Goal: Information Seeking & Learning: Learn about a topic

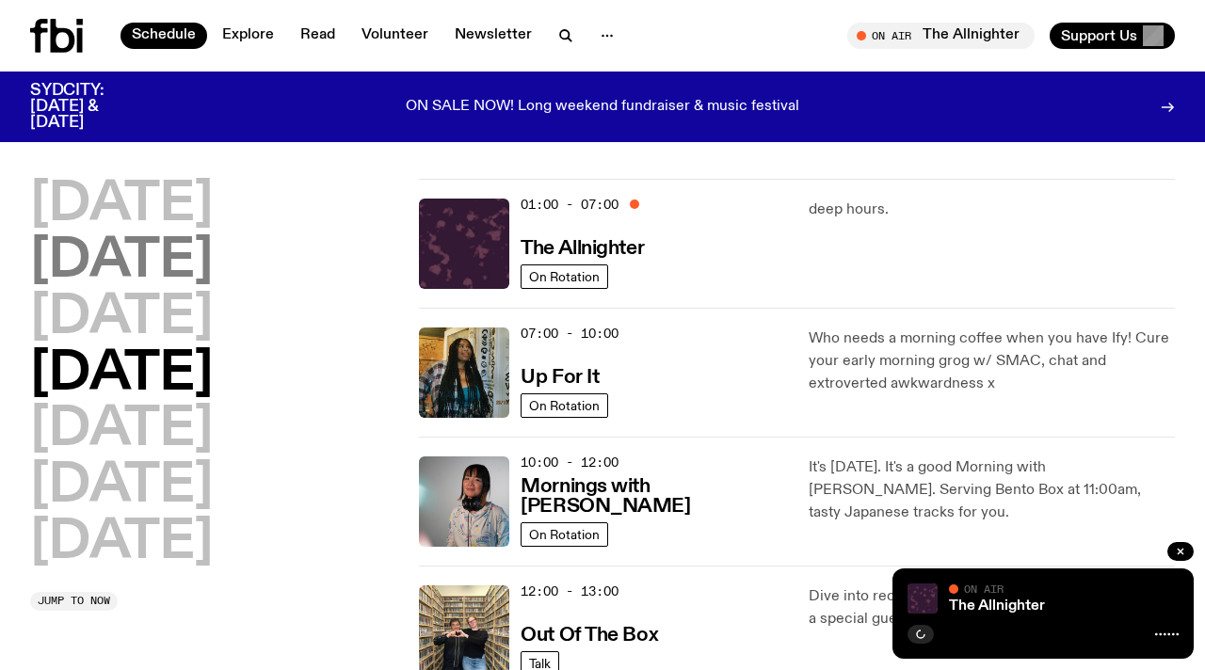
click at [138, 270] on h2 "[DATE]" at bounding box center [121, 261] width 183 height 53
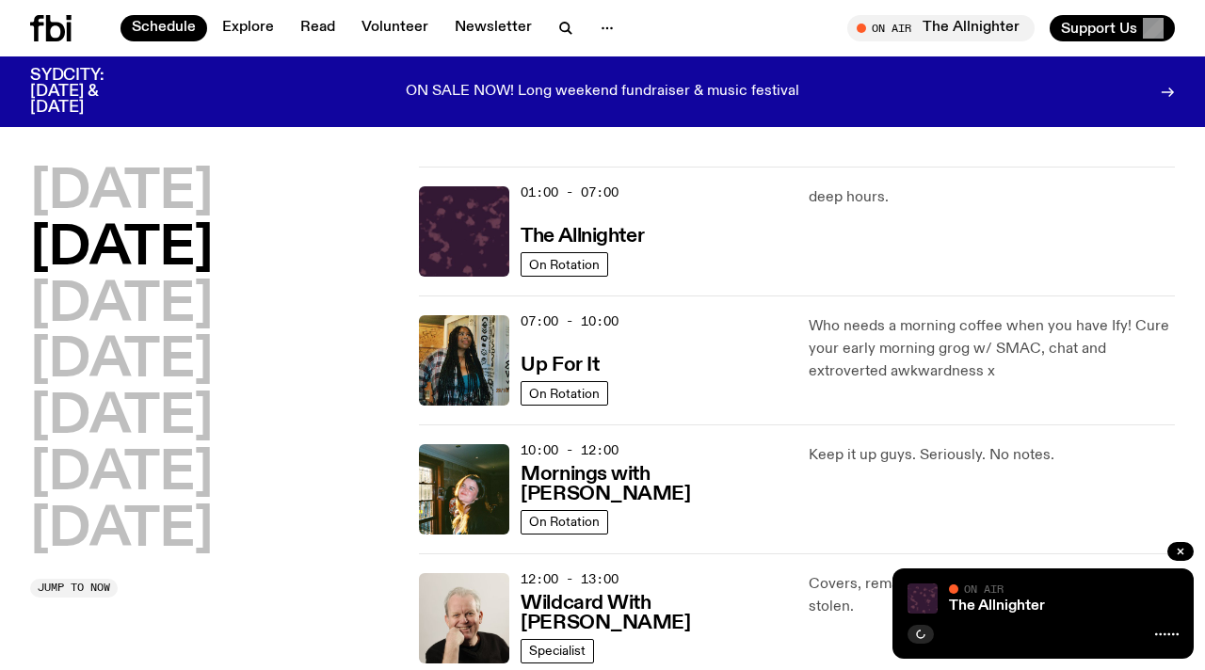
scroll to position [53, 0]
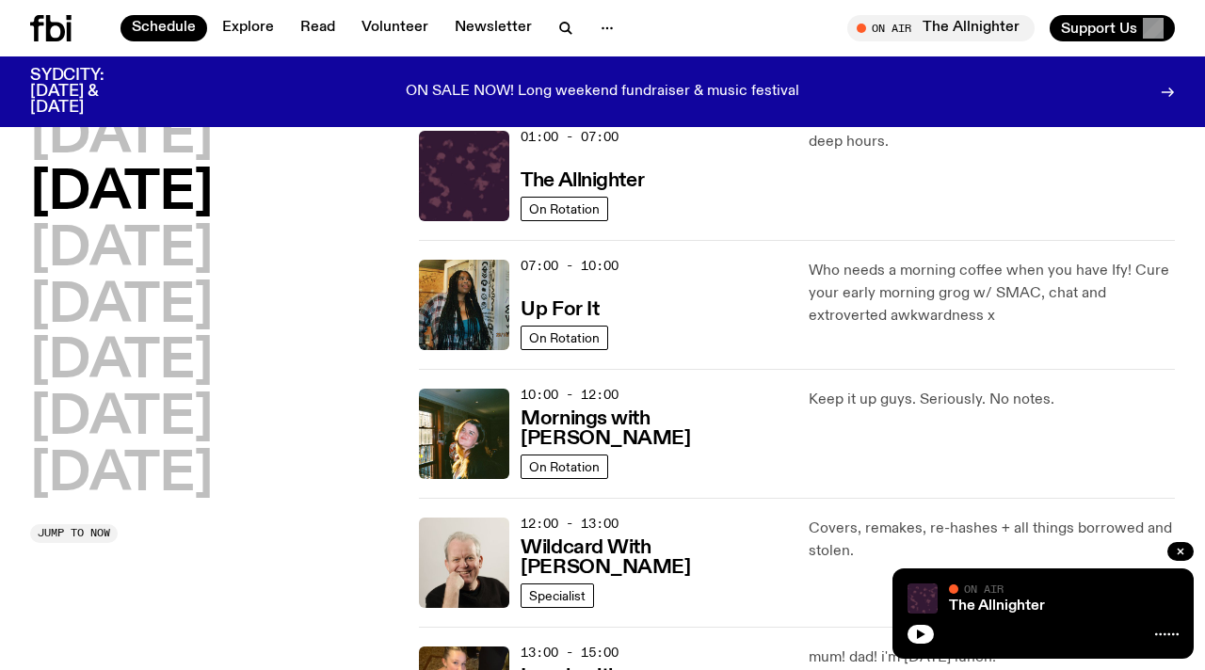
click at [175, 194] on h2 "[DATE]" at bounding box center [121, 194] width 183 height 53
click at [1191, 553] on button "button" at bounding box center [1180, 551] width 26 height 19
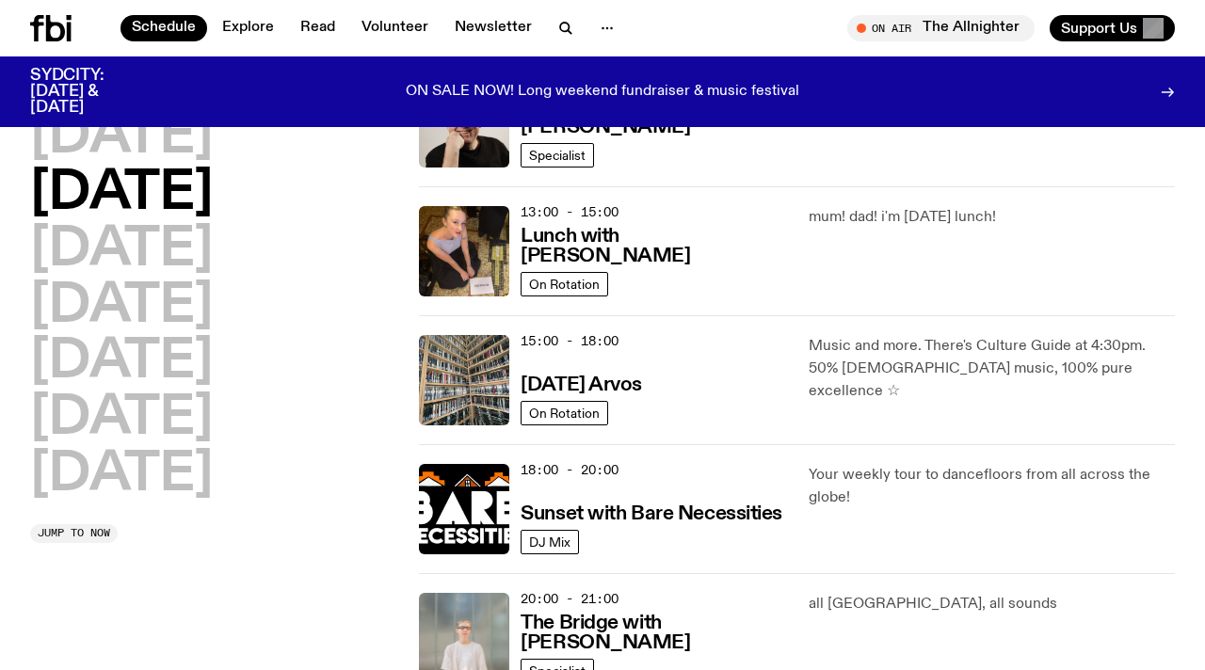
scroll to position [506, 0]
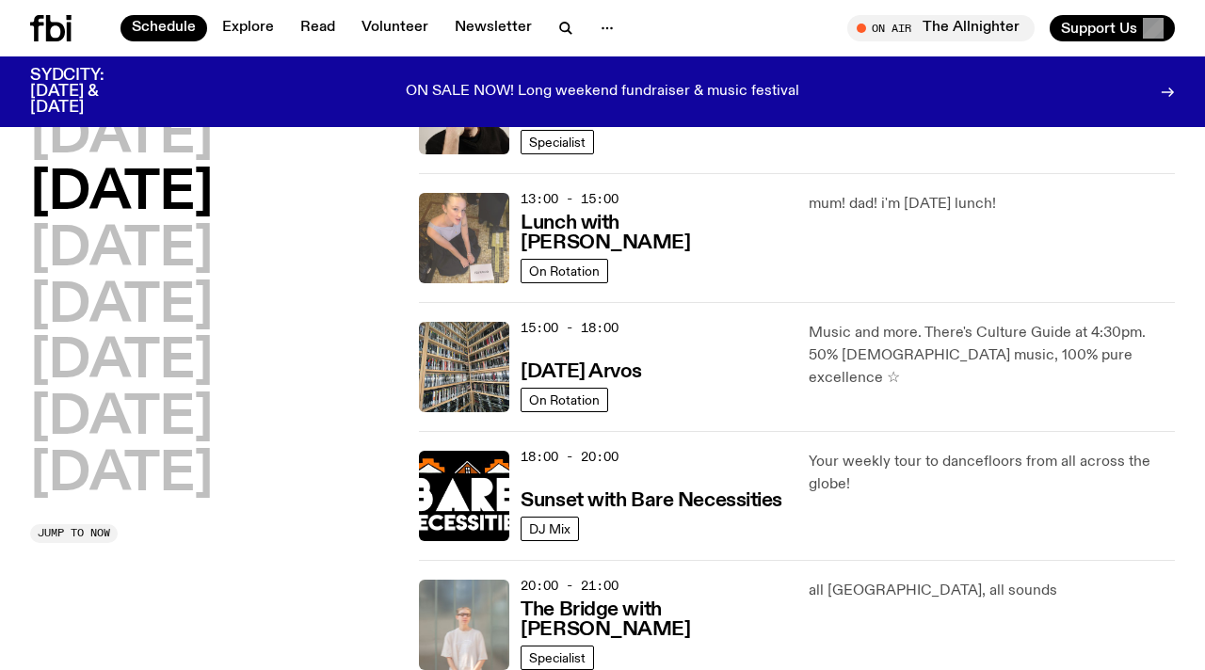
click at [468, 225] on img at bounding box center [464, 238] width 90 height 90
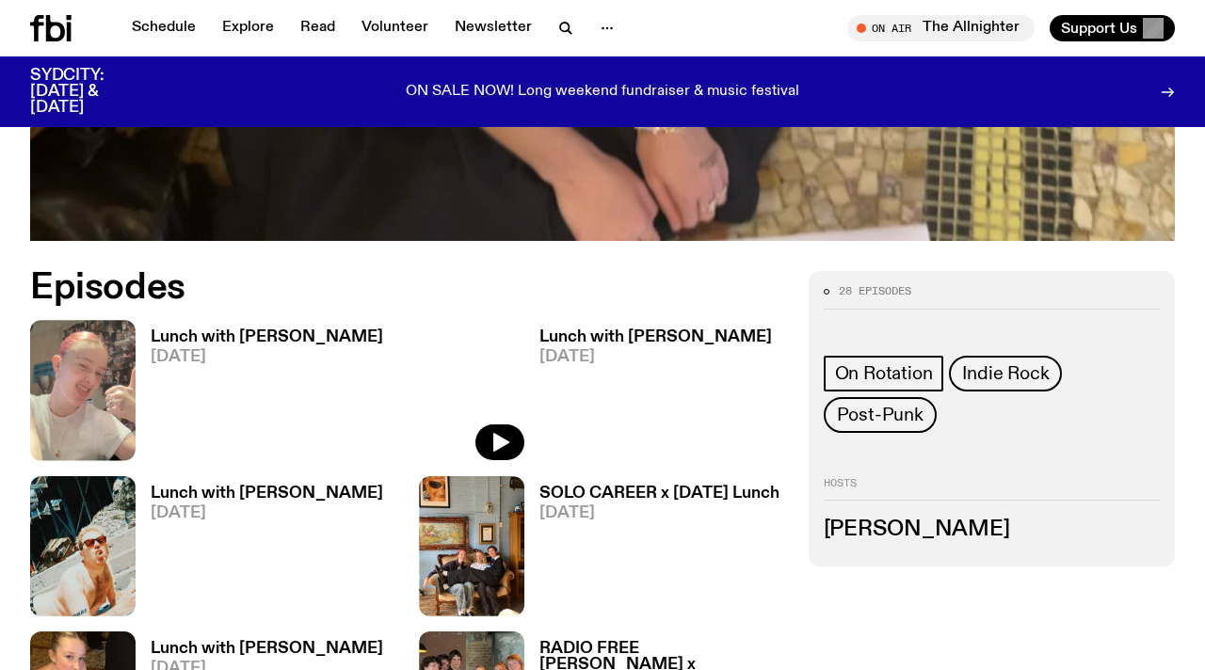
scroll to position [1013, 0]
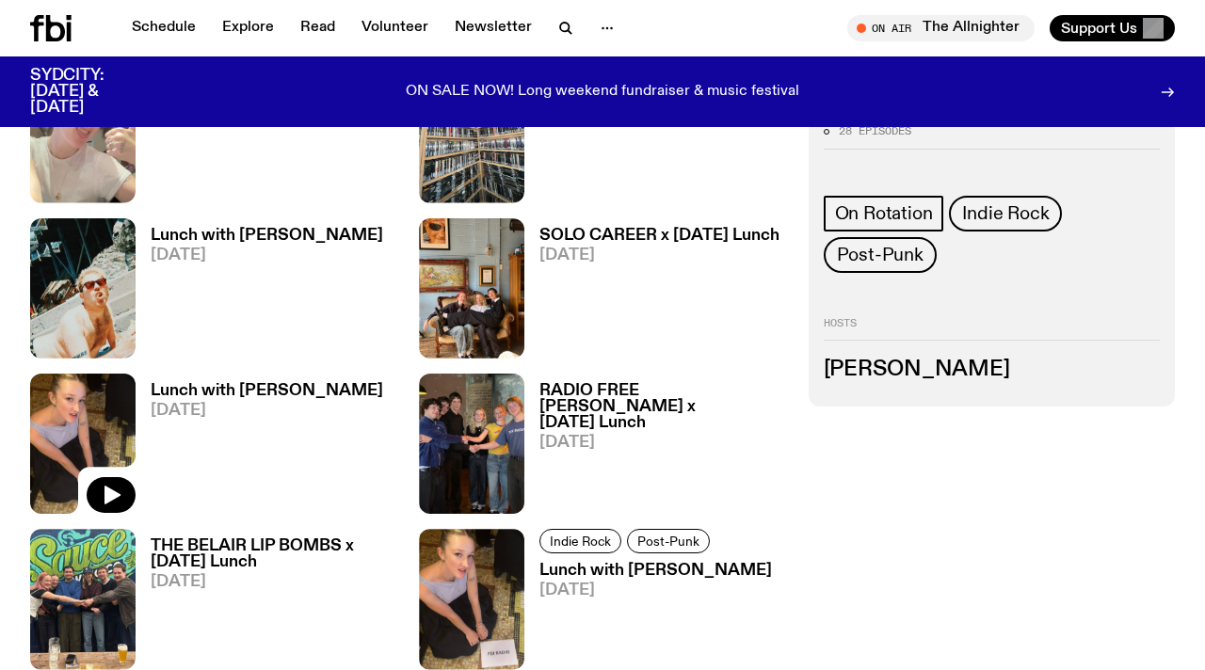
click at [102, 374] on img at bounding box center [82, 444] width 105 height 140
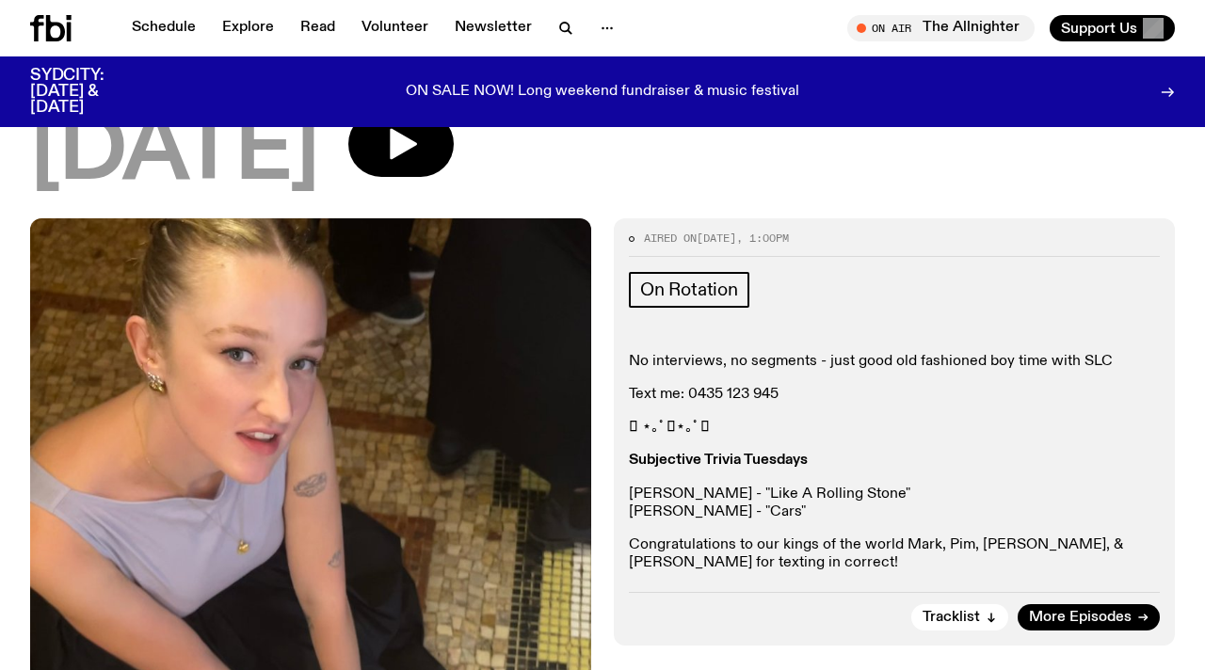
scroll to position [230, 0]
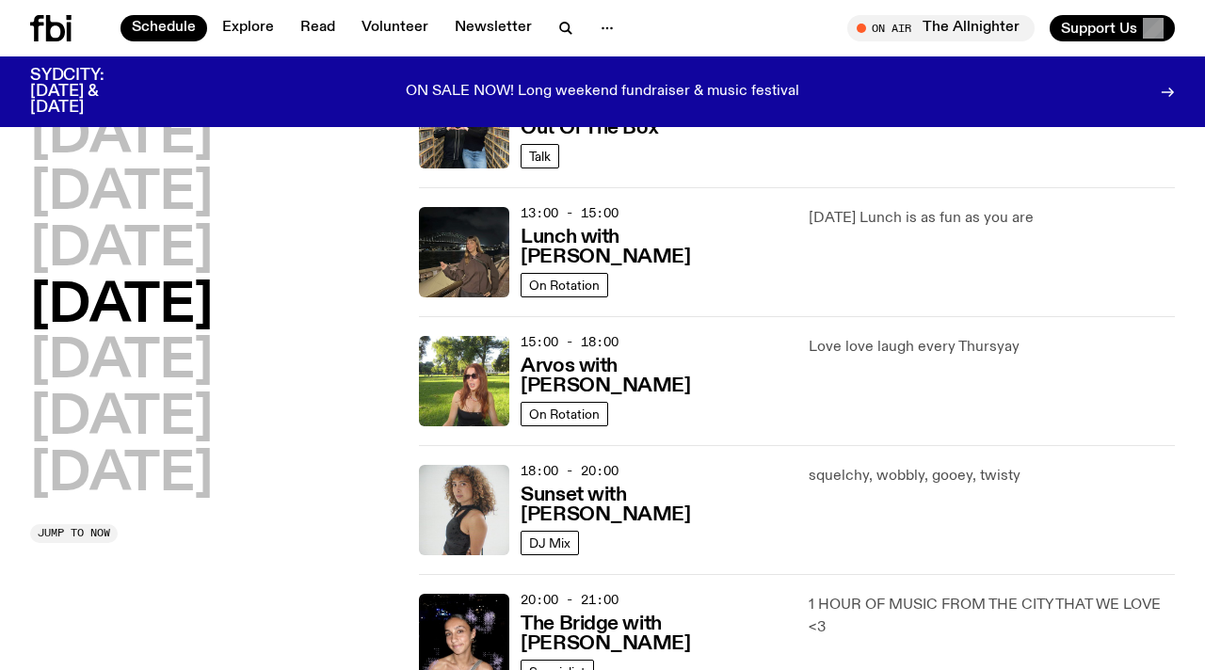
scroll to position [491, 0]
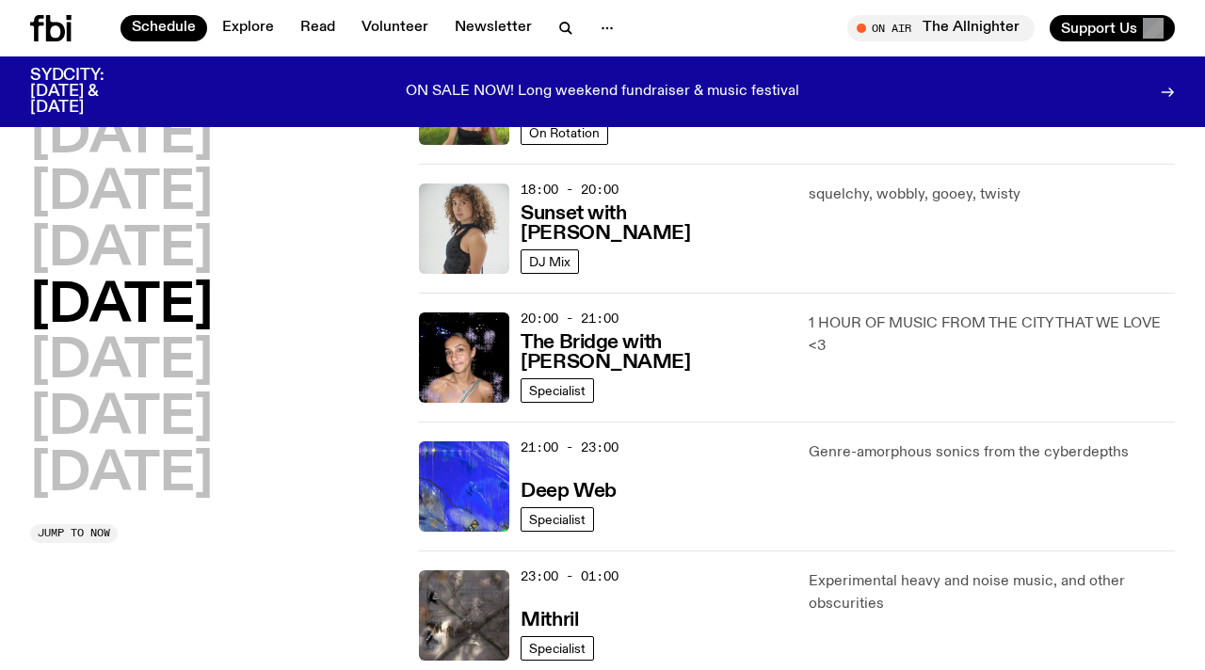
click at [363, 355] on div "[DATE] [DATE] [DATE] [DATE] [DATE] [DATE] [DATE]" at bounding box center [213, 306] width 366 height 391
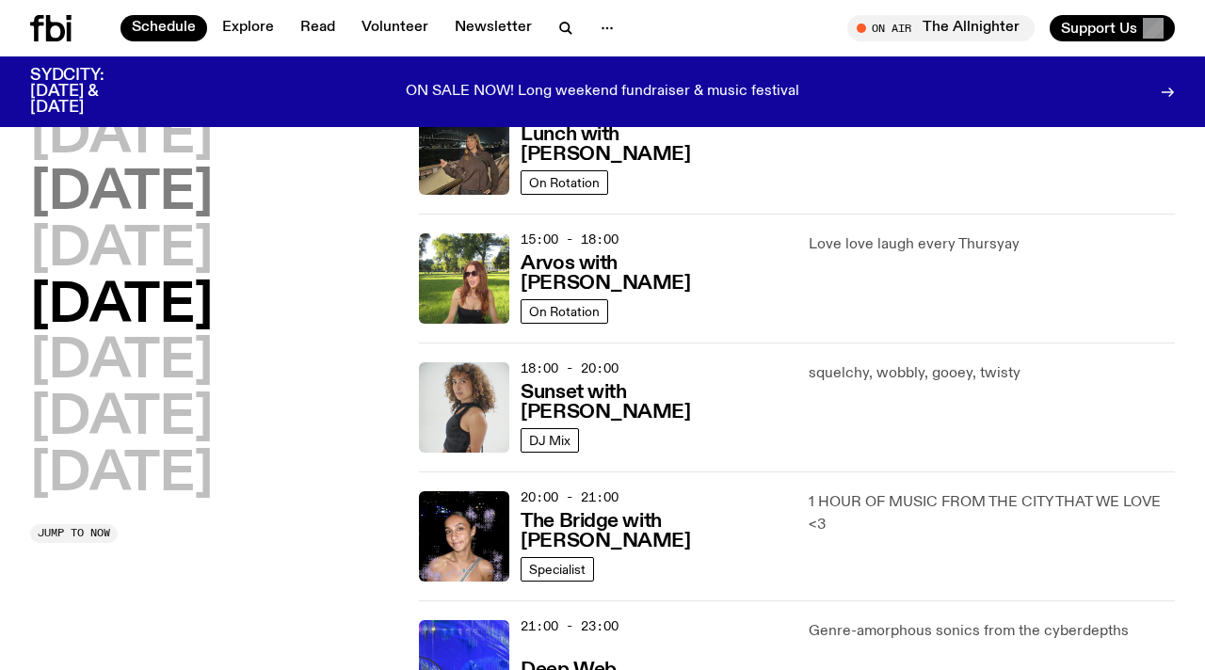
click at [213, 193] on h2 "[DATE]" at bounding box center [121, 194] width 183 height 53
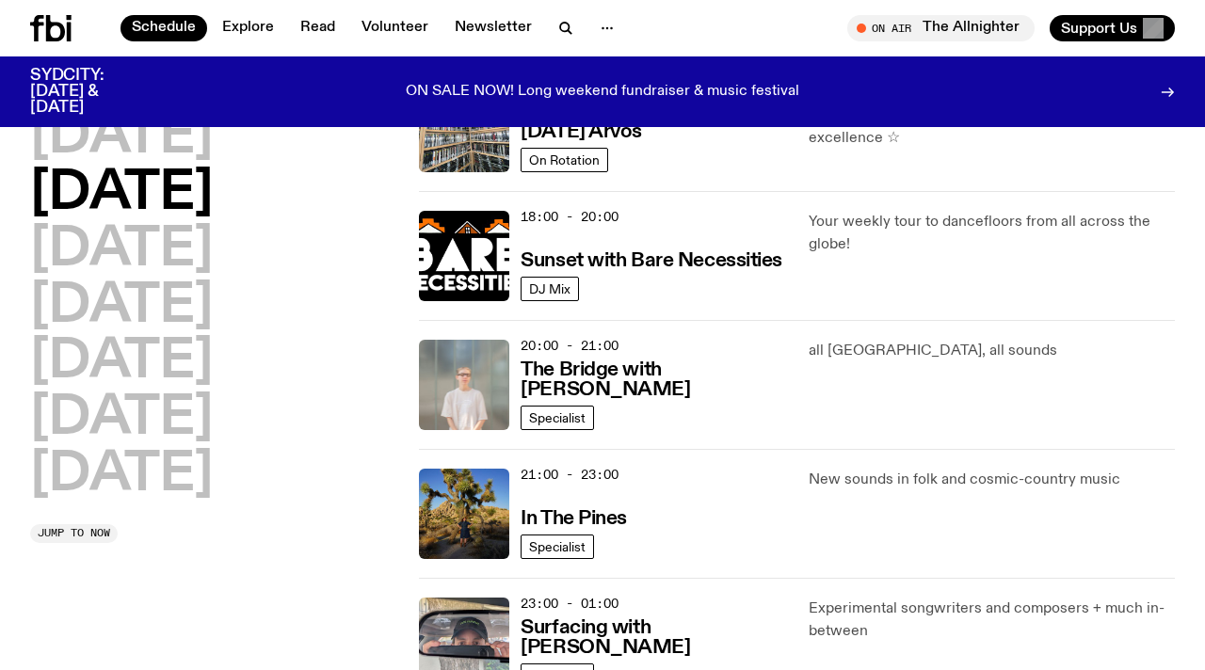
scroll to position [957, 0]
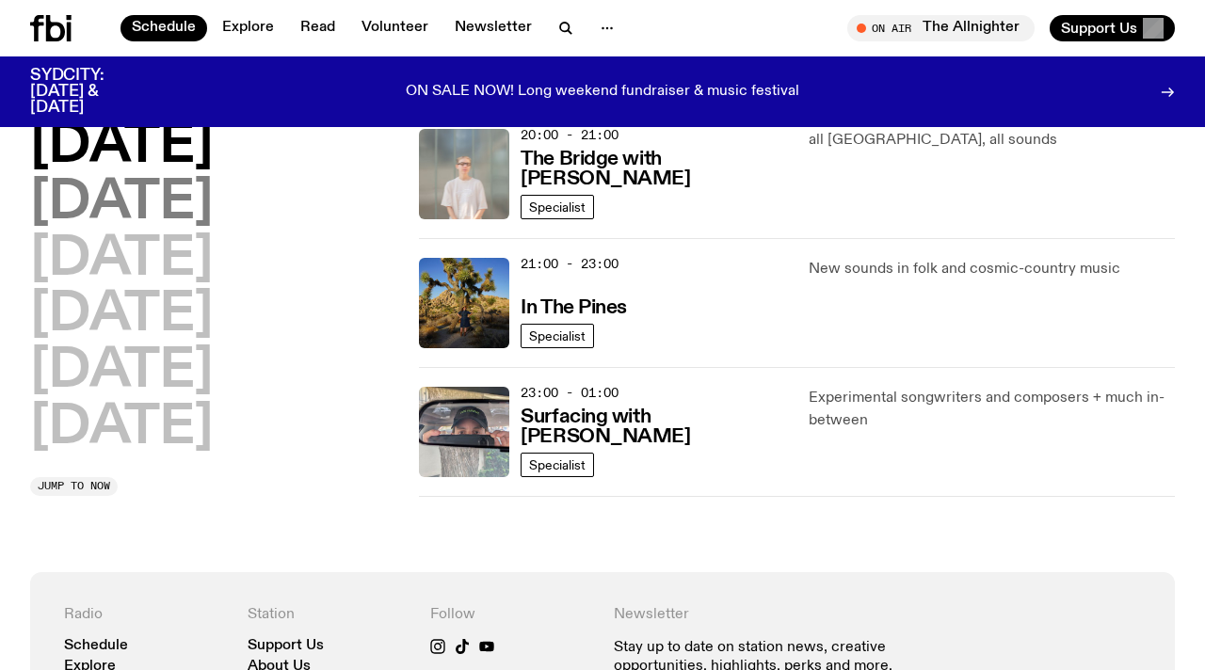
click at [181, 206] on h2 "[DATE]" at bounding box center [121, 203] width 183 height 53
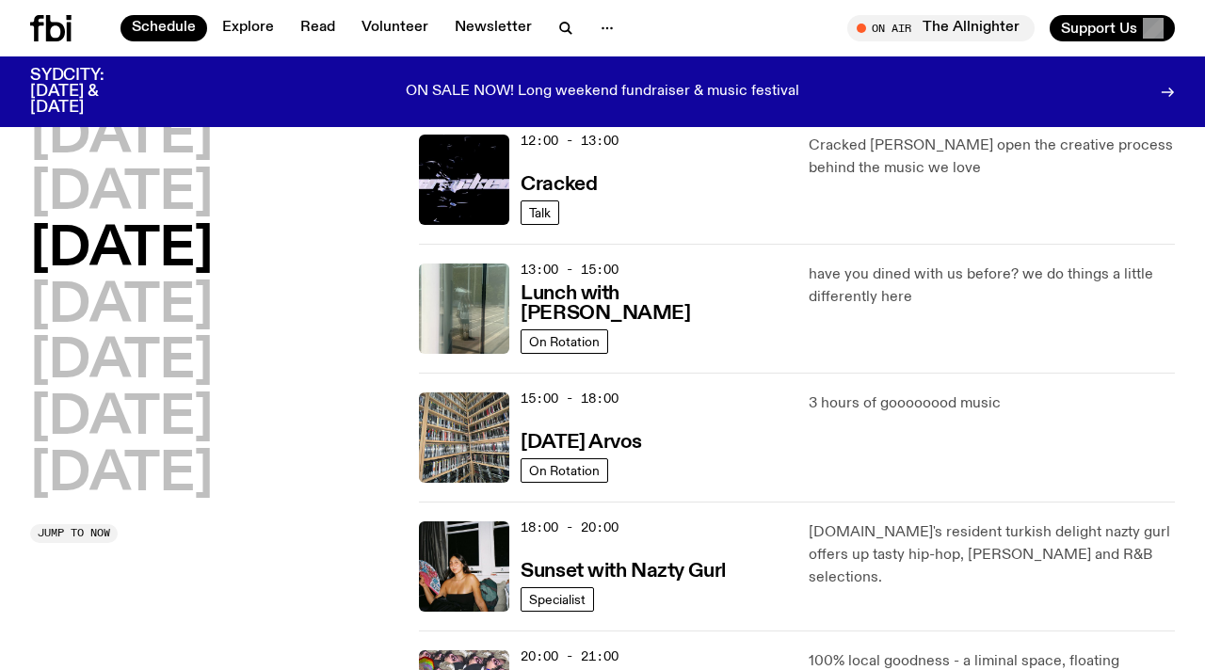
scroll to position [735, 0]
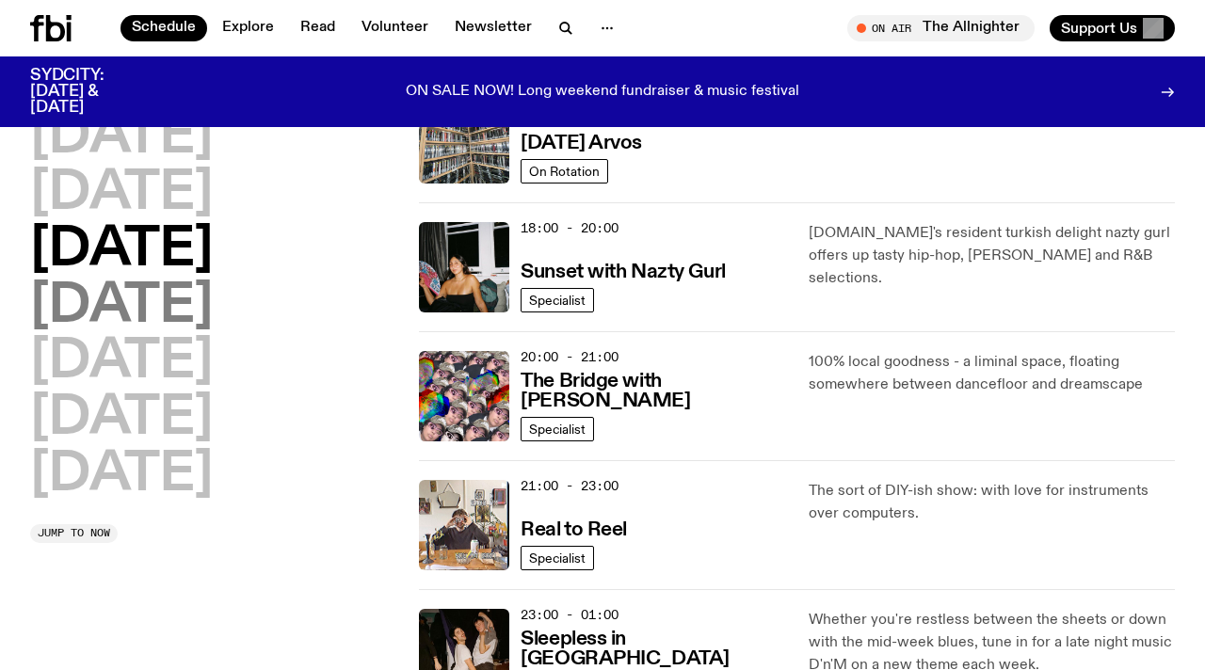
click at [213, 312] on h2 "[DATE]" at bounding box center [121, 306] width 183 height 53
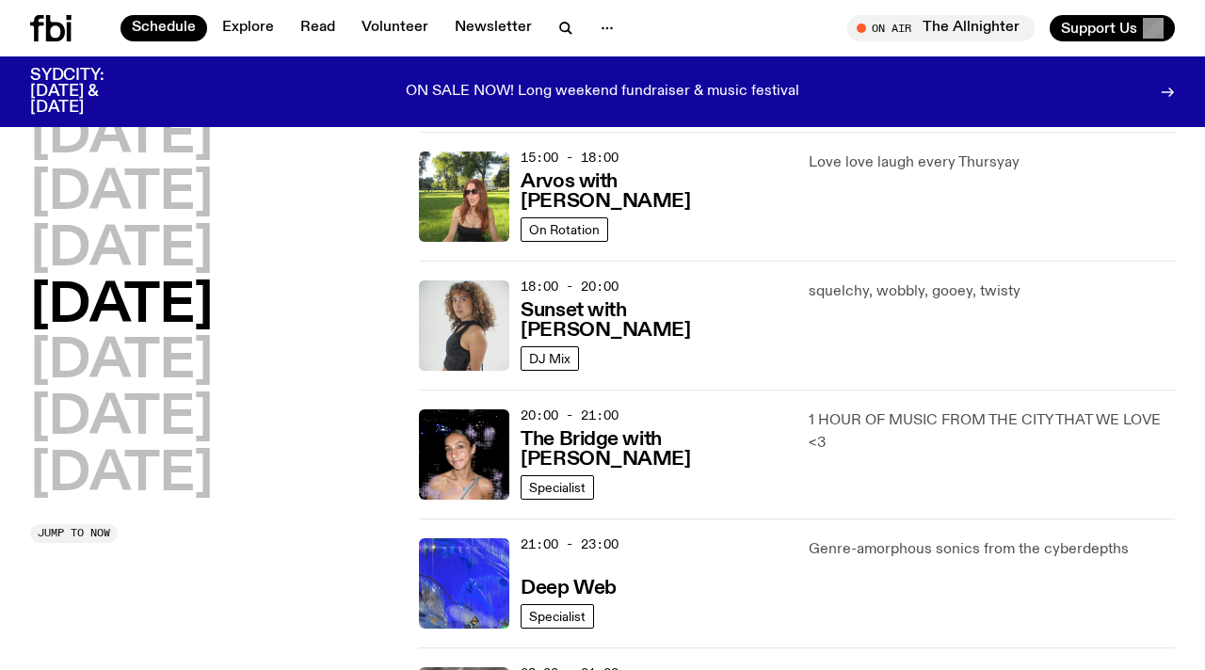
scroll to position [682, 0]
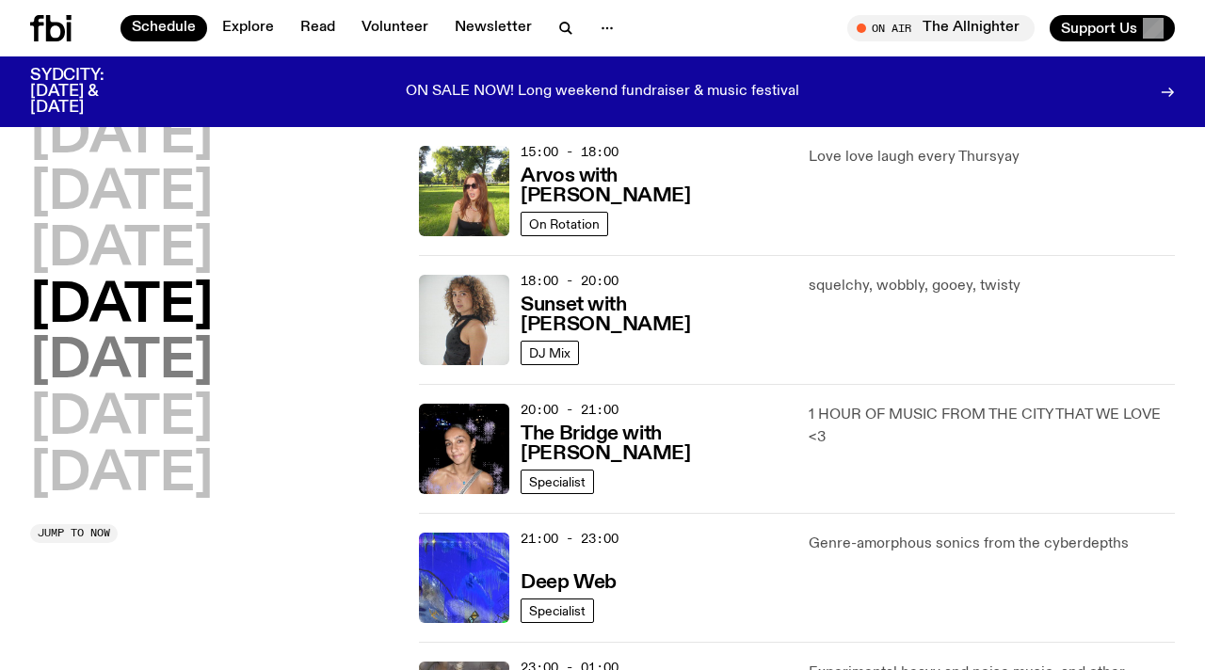
click at [168, 368] on h2 "[DATE]" at bounding box center [121, 362] width 183 height 53
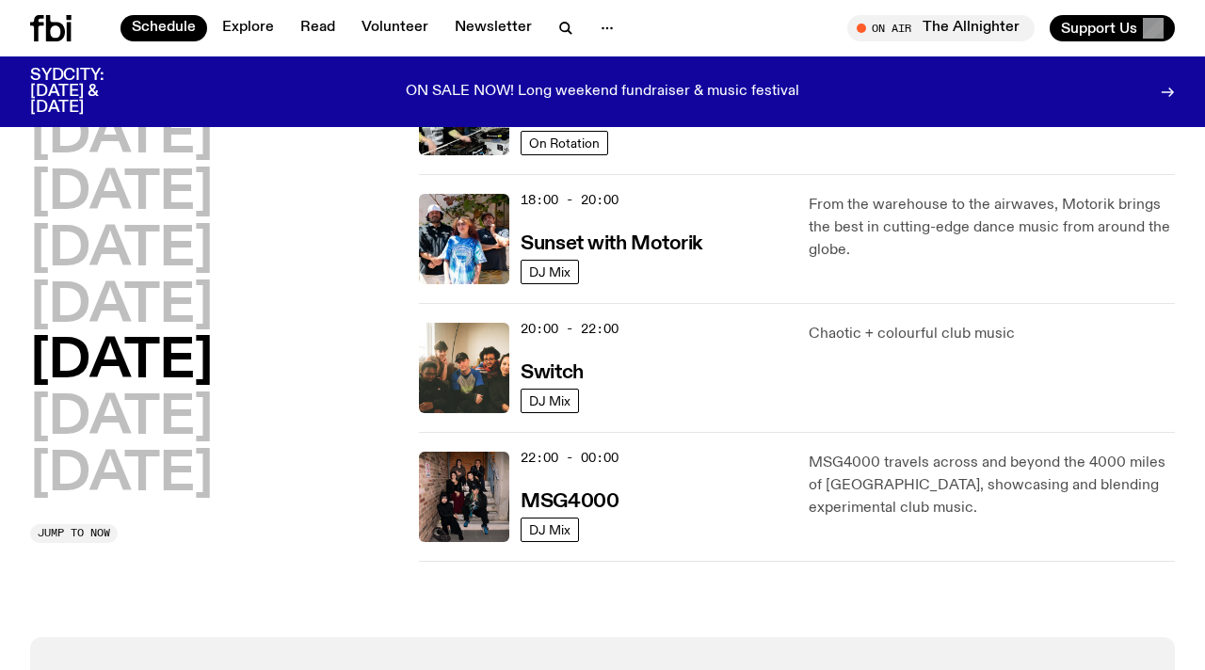
scroll to position [729, 0]
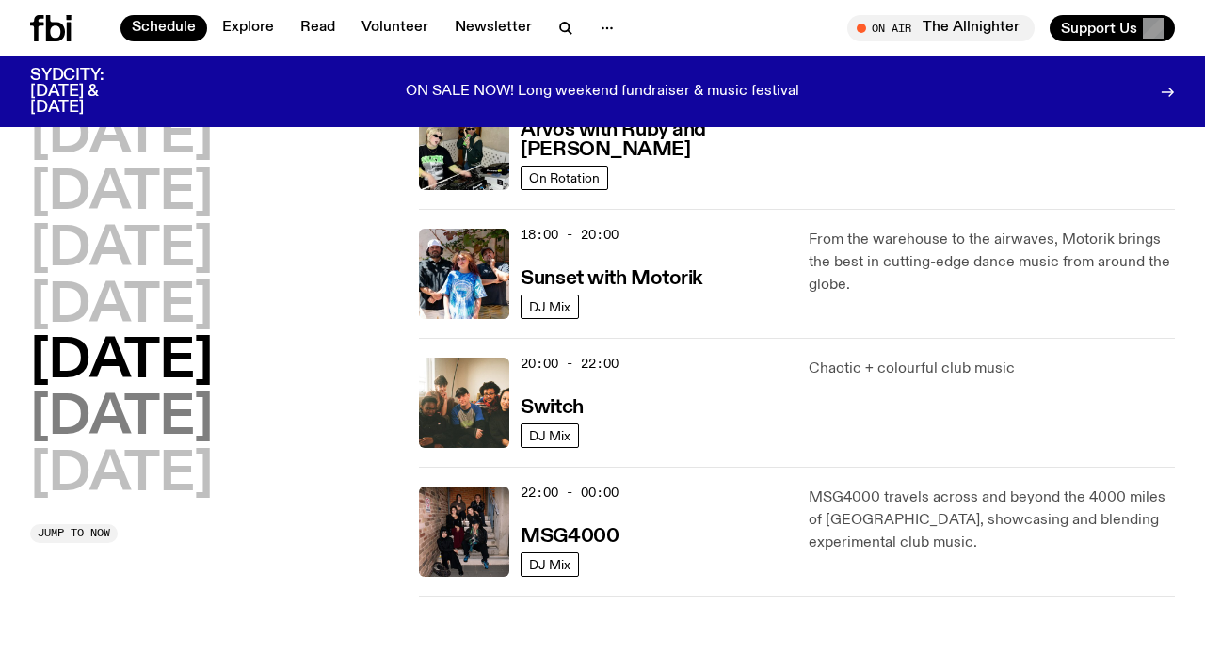
click at [149, 424] on h2 "[DATE]" at bounding box center [121, 419] width 183 height 53
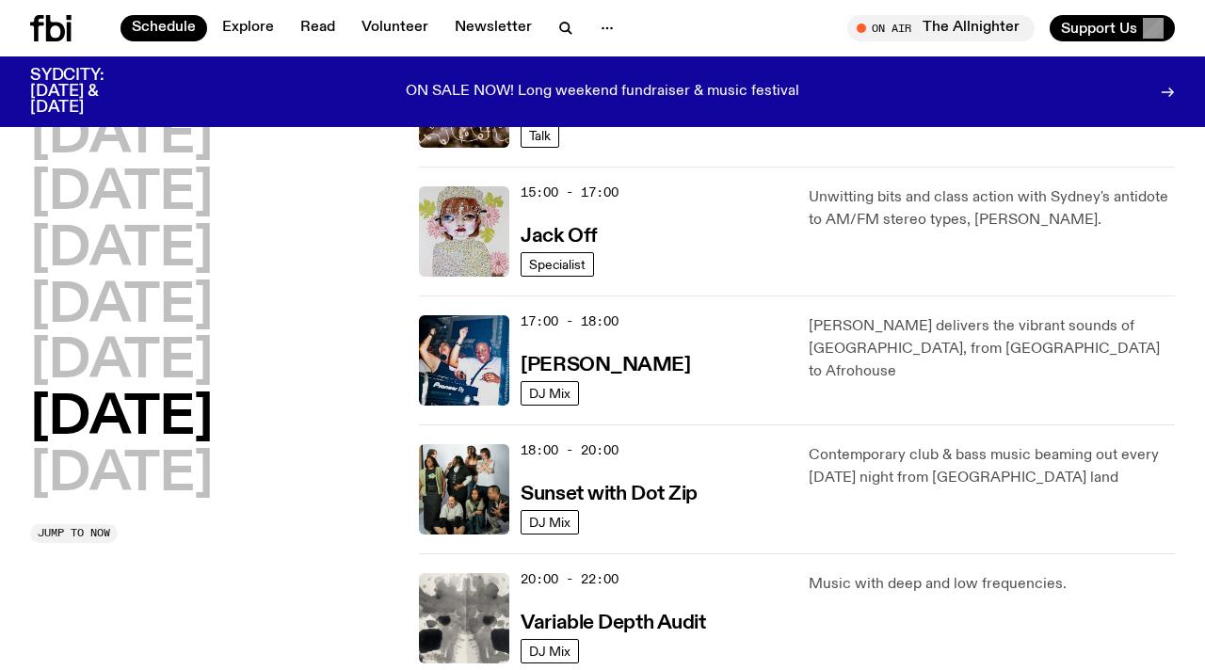
scroll to position [996, 0]
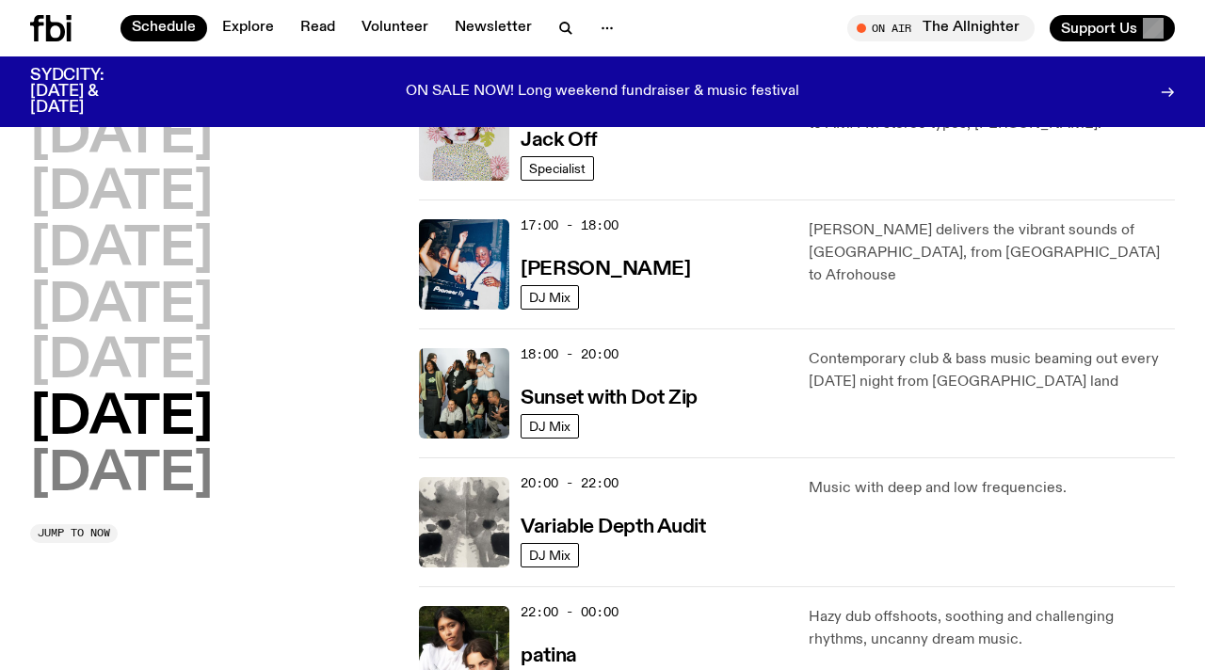
click at [192, 472] on h2 "[DATE]" at bounding box center [121, 475] width 183 height 53
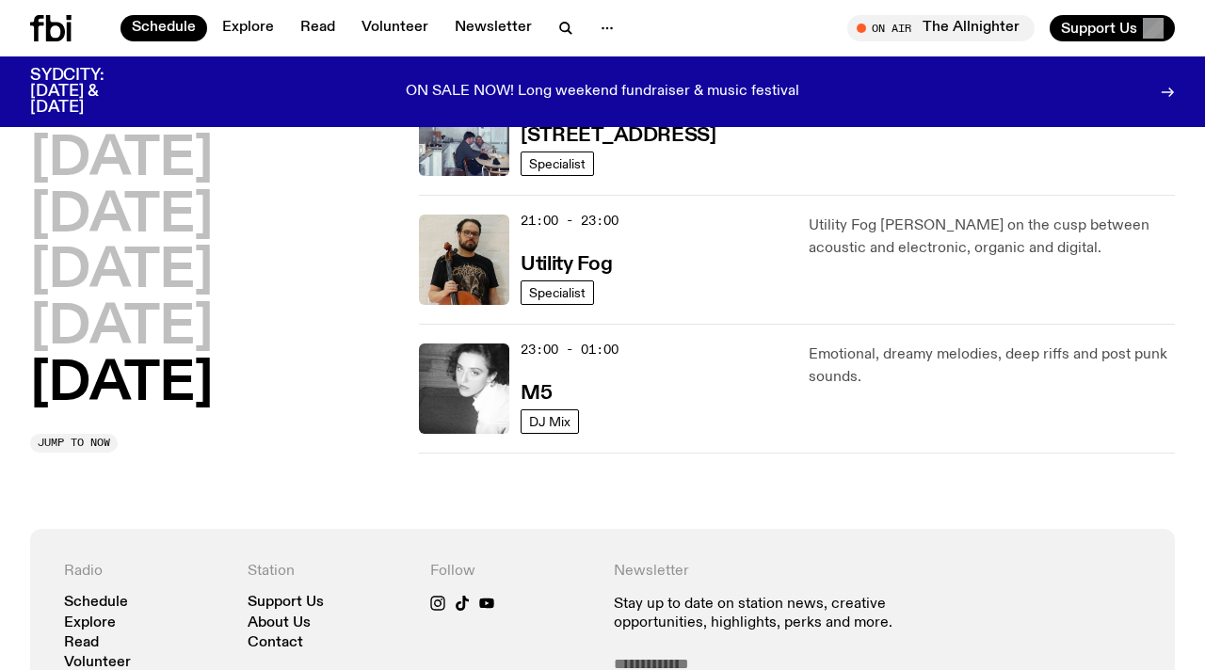
scroll to position [0, 0]
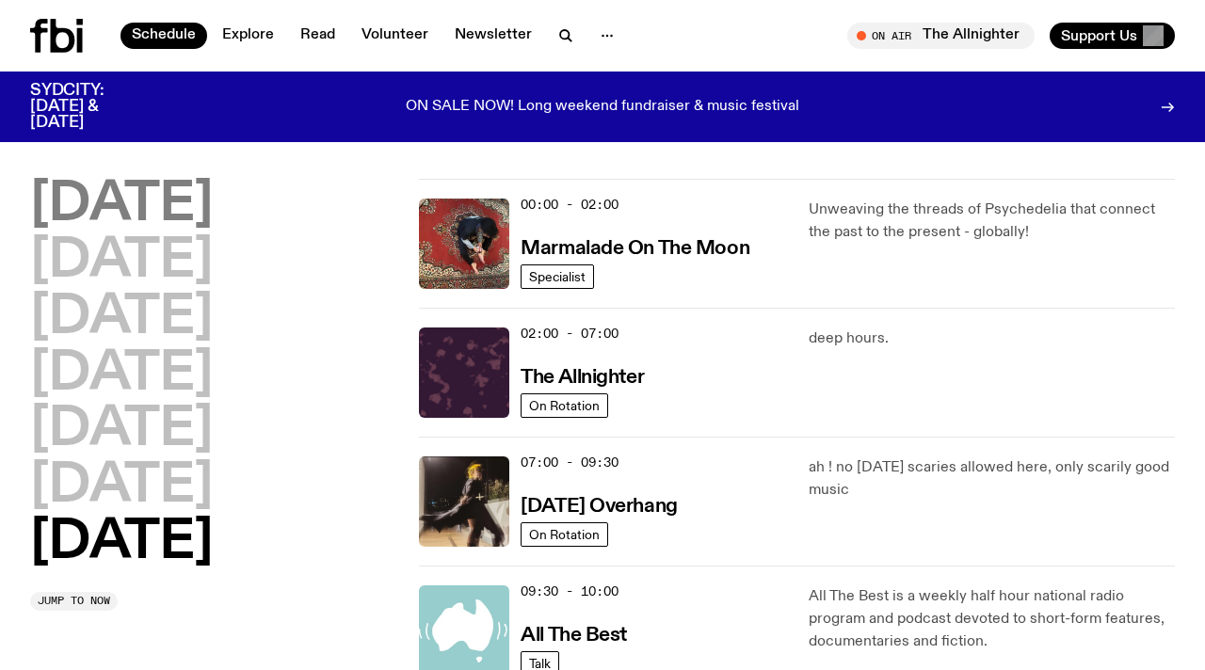
click at [174, 182] on h2 "[DATE]" at bounding box center [121, 205] width 183 height 53
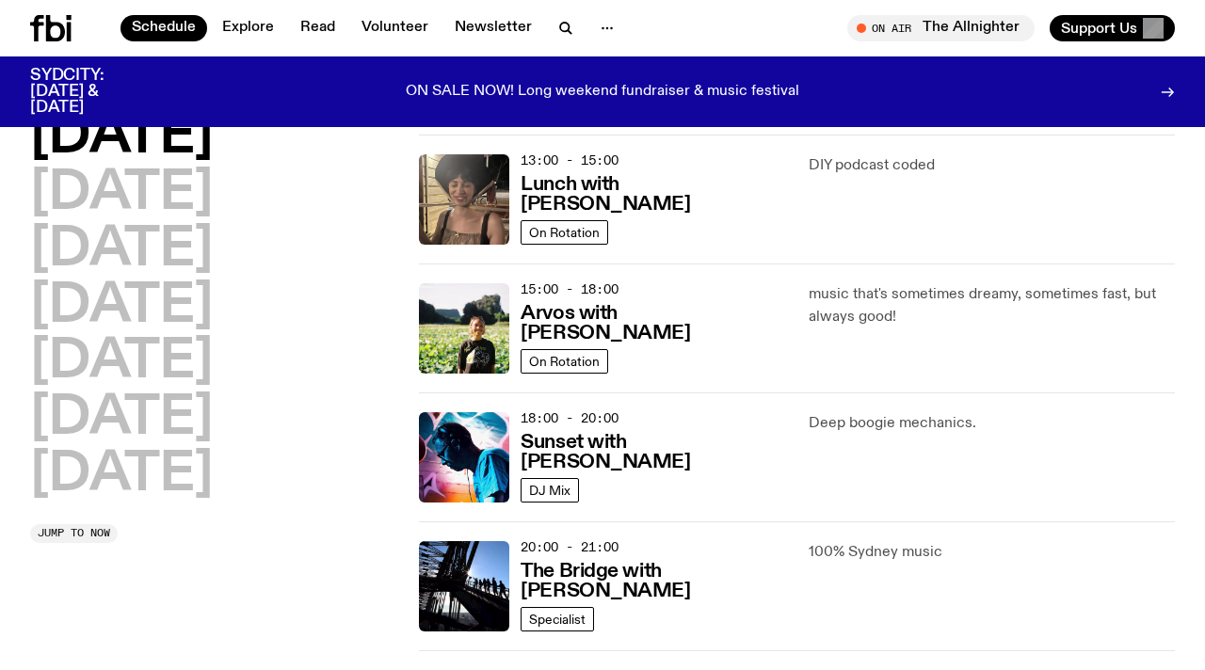
scroll to position [661, 0]
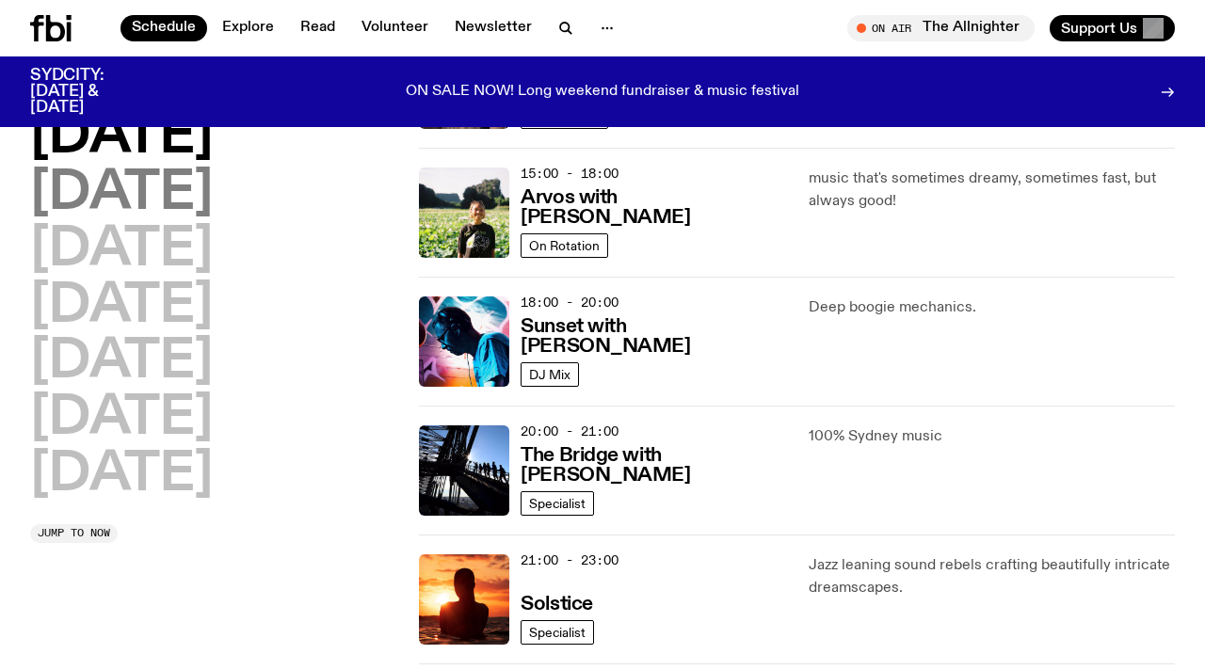
click at [185, 188] on h2 "[DATE]" at bounding box center [121, 194] width 183 height 53
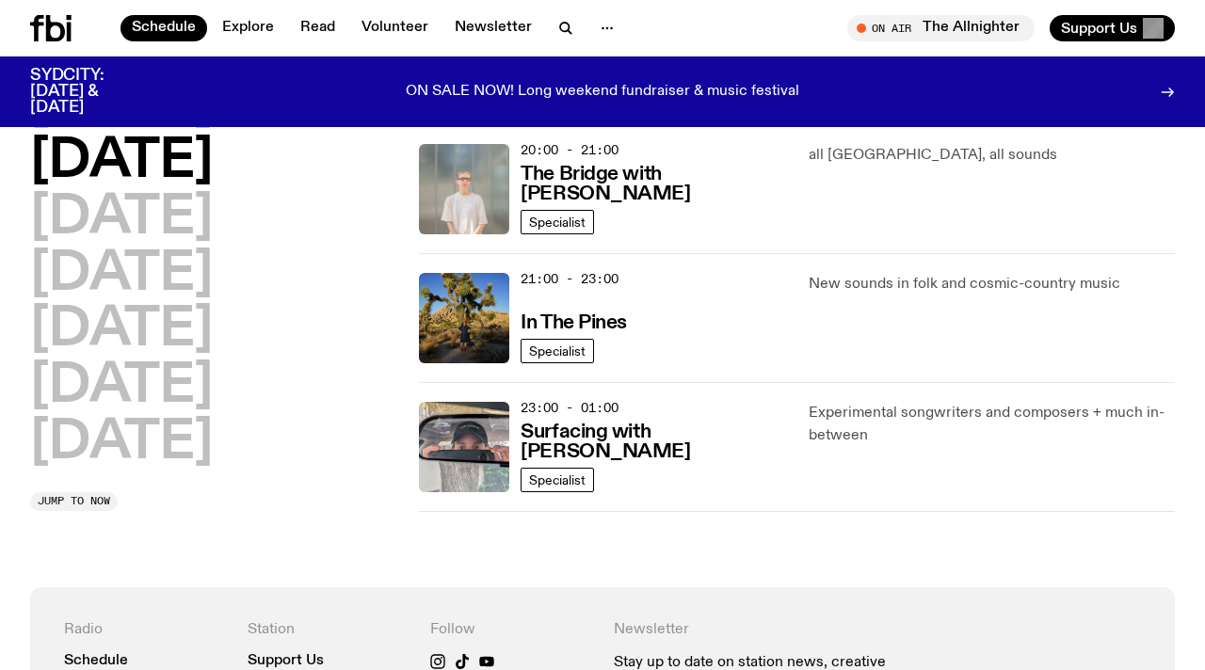
scroll to position [857, 0]
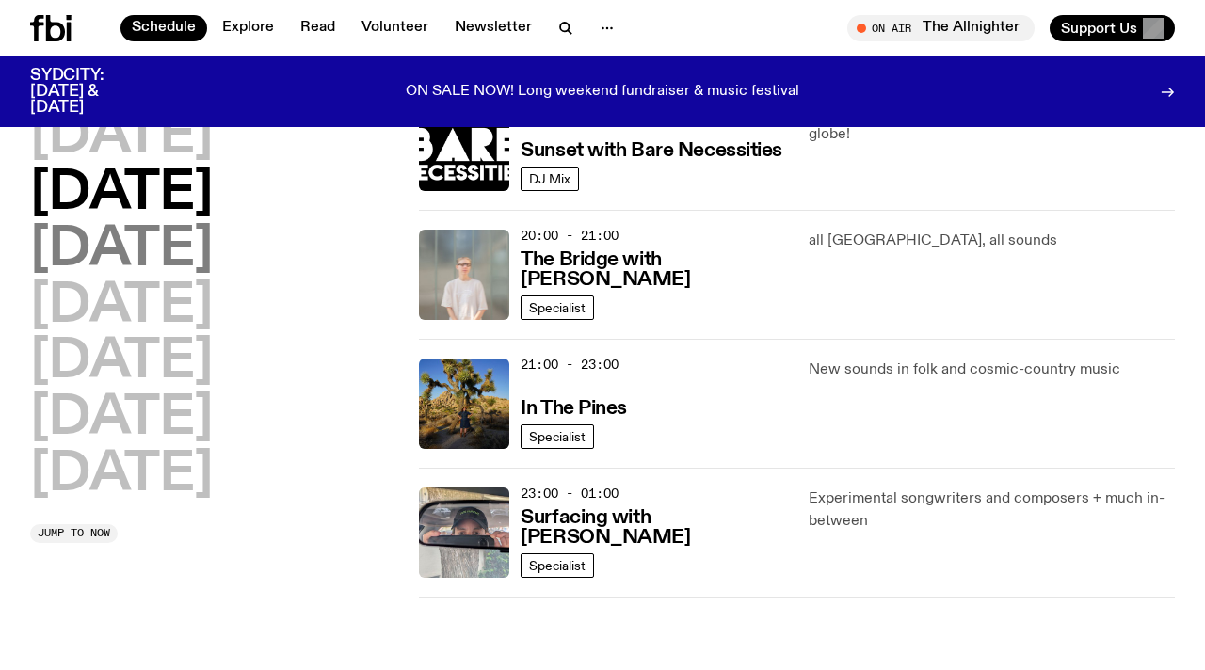
click at [213, 242] on h2 "[DATE]" at bounding box center [121, 250] width 183 height 53
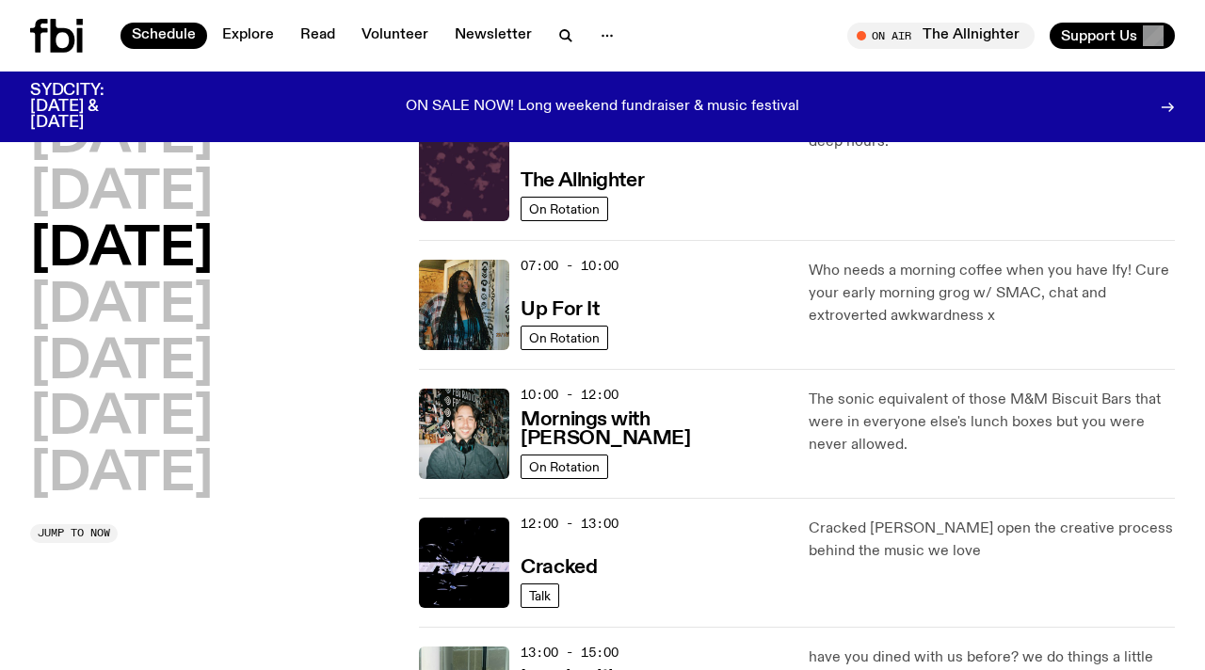
scroll to position [0, 0]
